Goal: Book appointment/travel/reservation

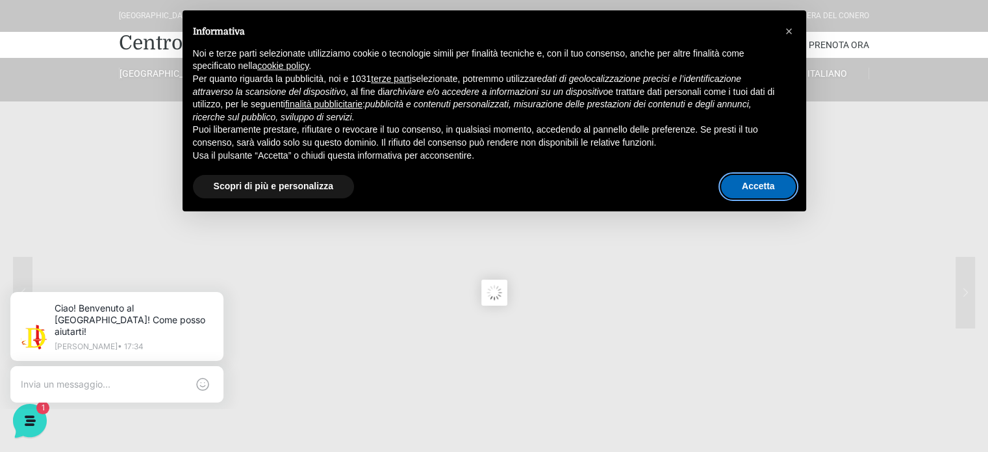
click at [762, 195] on button "Accetta" at bounding box center [758, 186] width 75 height 23
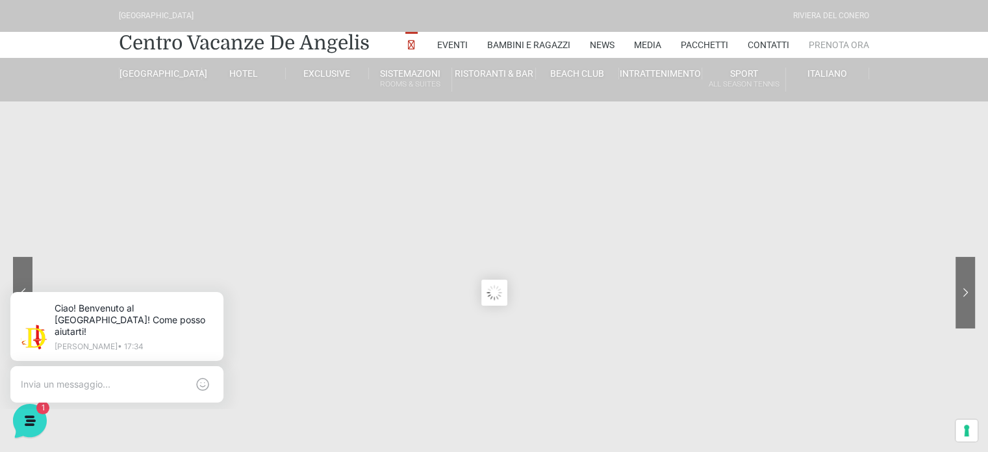
click at [850, 38] on link "Prenota Ora" at bounding box center [839, 45] width 60 height 26
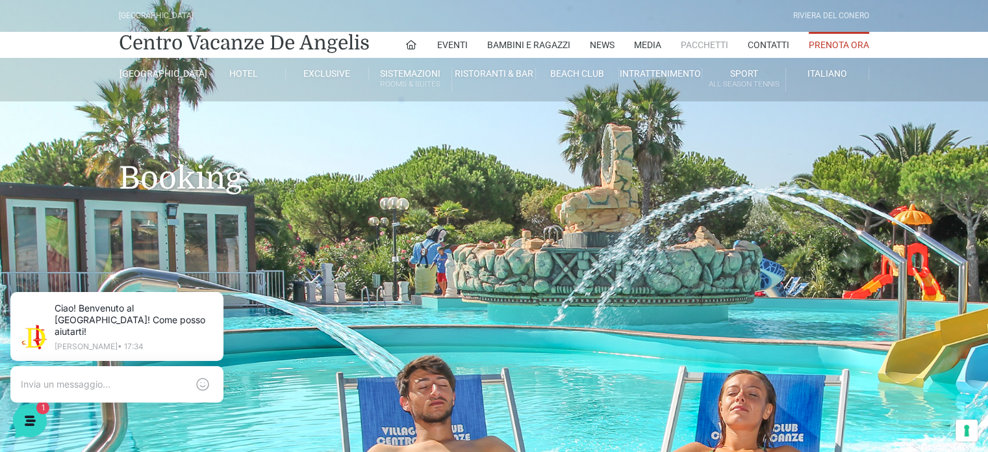
click at [706, 37] on link "Pacchetti" at bounding box center [704, 45] width 47 height 26
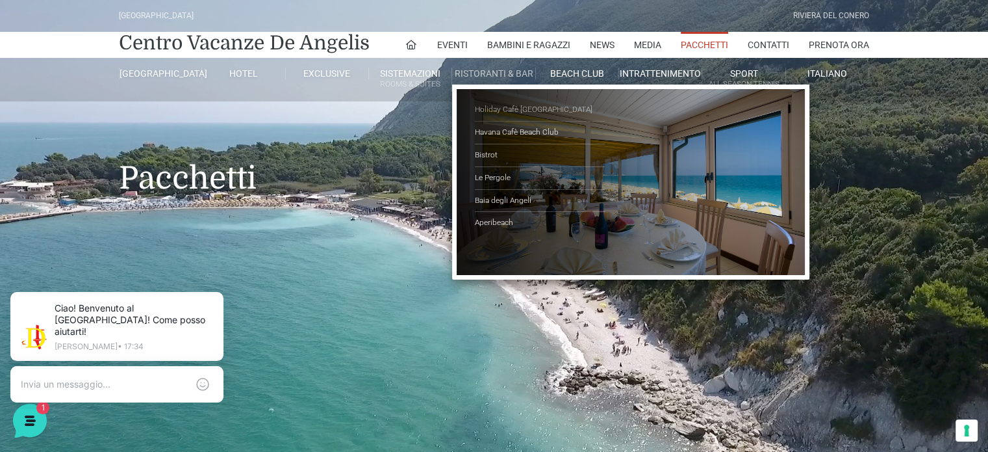
click at [509, 109] on link "Holiday Cafè [GEOGRAPHIC_DATA]" at bounding box center [540, 110] width 130 height 23
